Goal: Information Seeking & Learning: Learn about a topic

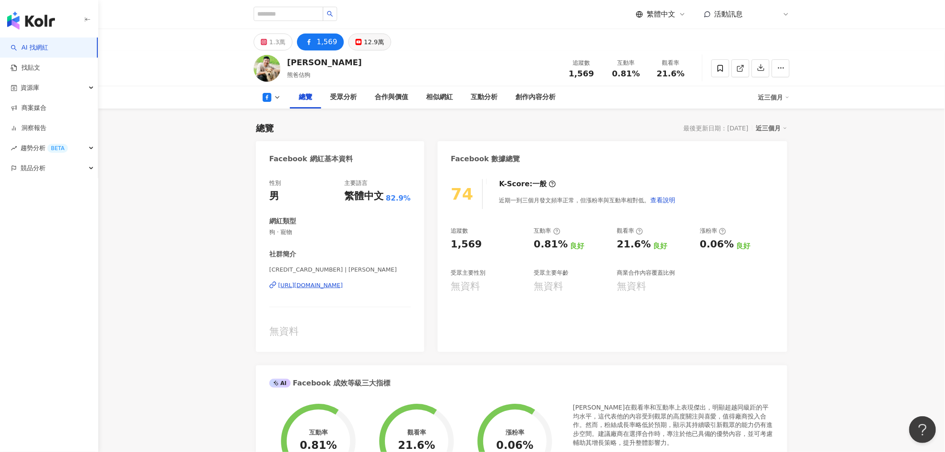
click at [350, 46] on button "12.9萬" at bounding box center [369, 41] width 43 height 17
click at [356, 45] on icon at bounding box center [359, 42] width 6 height 6
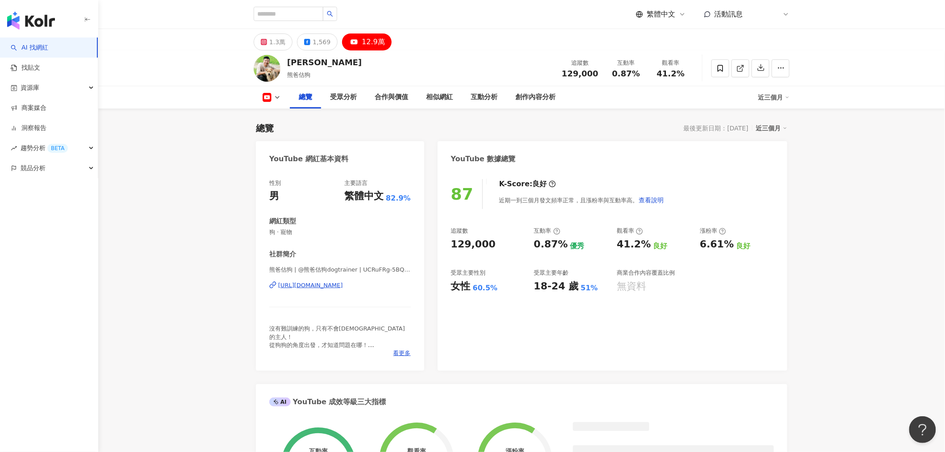
click at [456, 46] on div "1.3萬 1,569 12.9萬" at bounding box center [522, 39] width 572 height 21
